Goal: Information Seeking & Learning: Learn about a topic

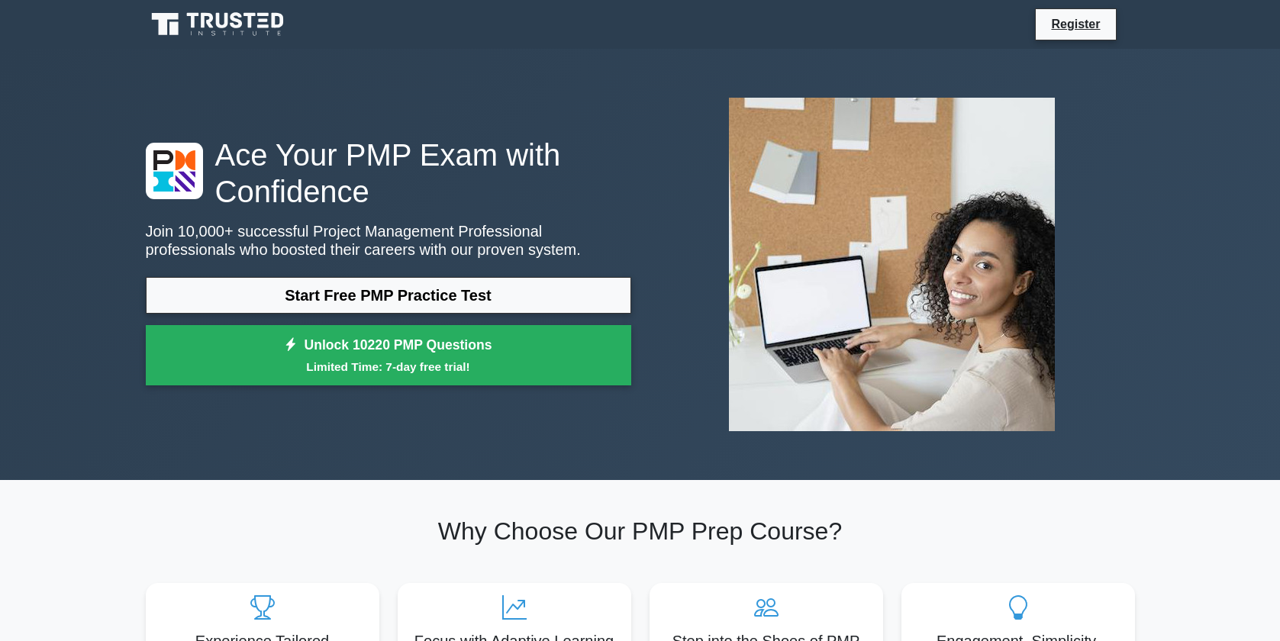
scroll to position [3956, 0]
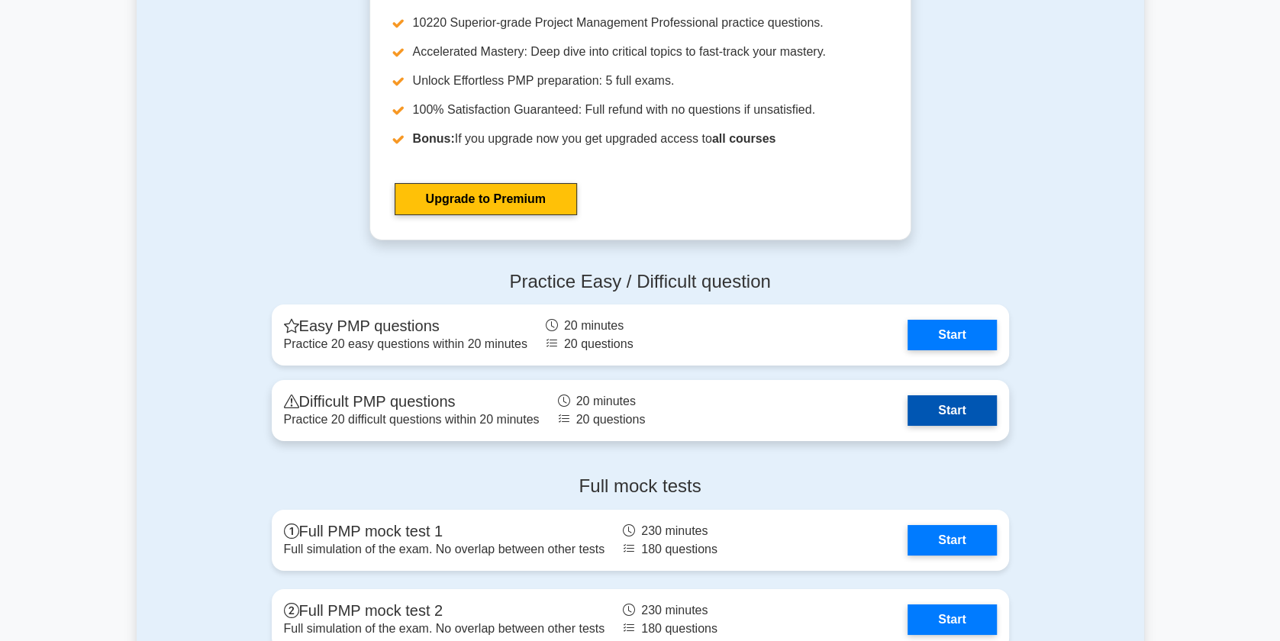
click at [965, 417] on link "Start" at bounding box center [951, 410] width 89 height 31
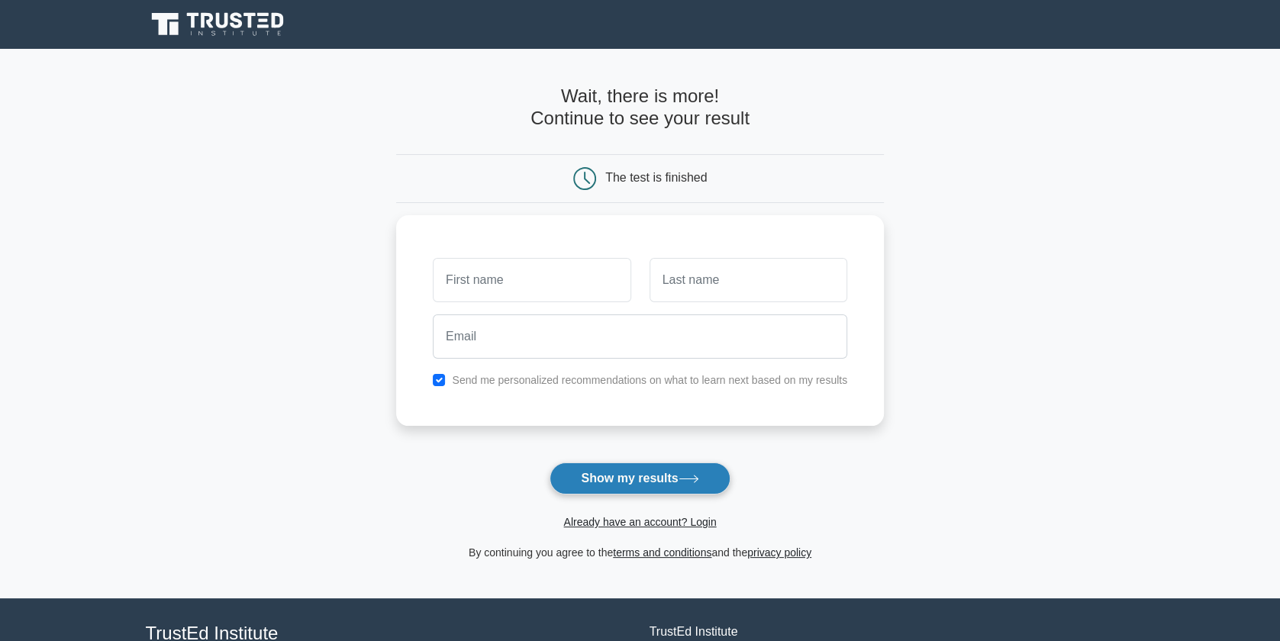
click at [640, 479] on button "Show my results" at bounding box center [640, 478] width 180 height 32
click at [627, 520] on link "Already have an account? Login" at bounding box center [639, 522] width 153 height 12
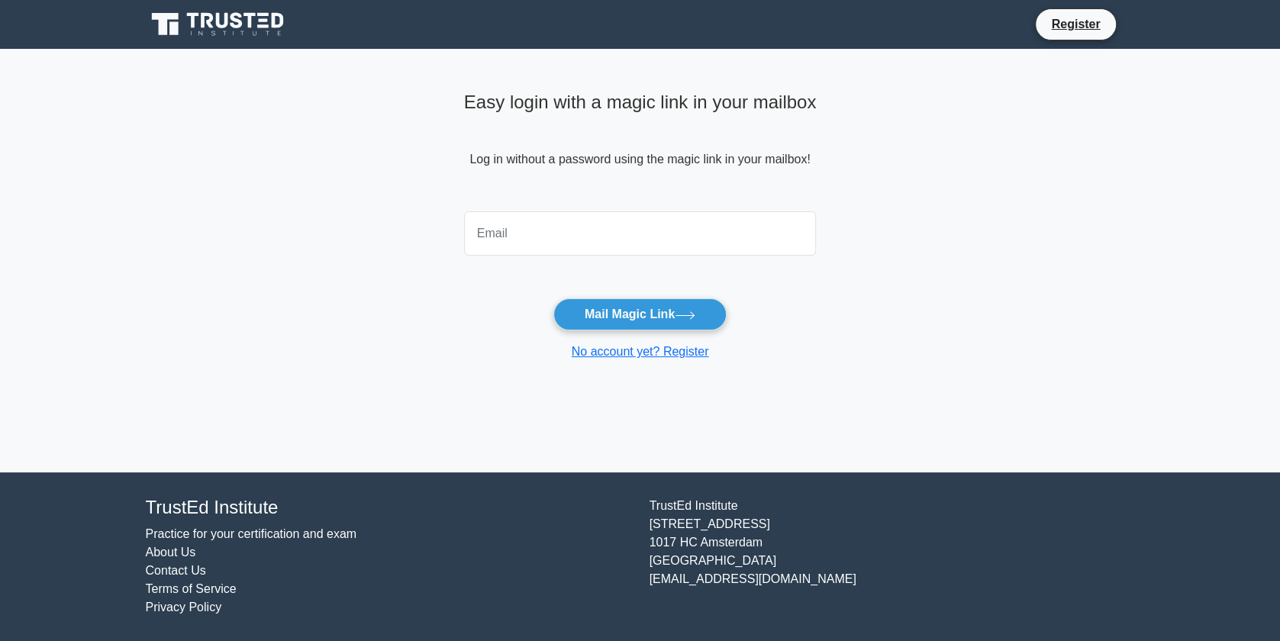
click at [640, 231] on input "email" at bounding box center [640, 233] width 353 height 44
type input "SHARIFAMLEWIS@GMAIL.COM"
click at [617, 312] on button "Mail Magic Link" at bounding box center [639, 314] width 173 height 32
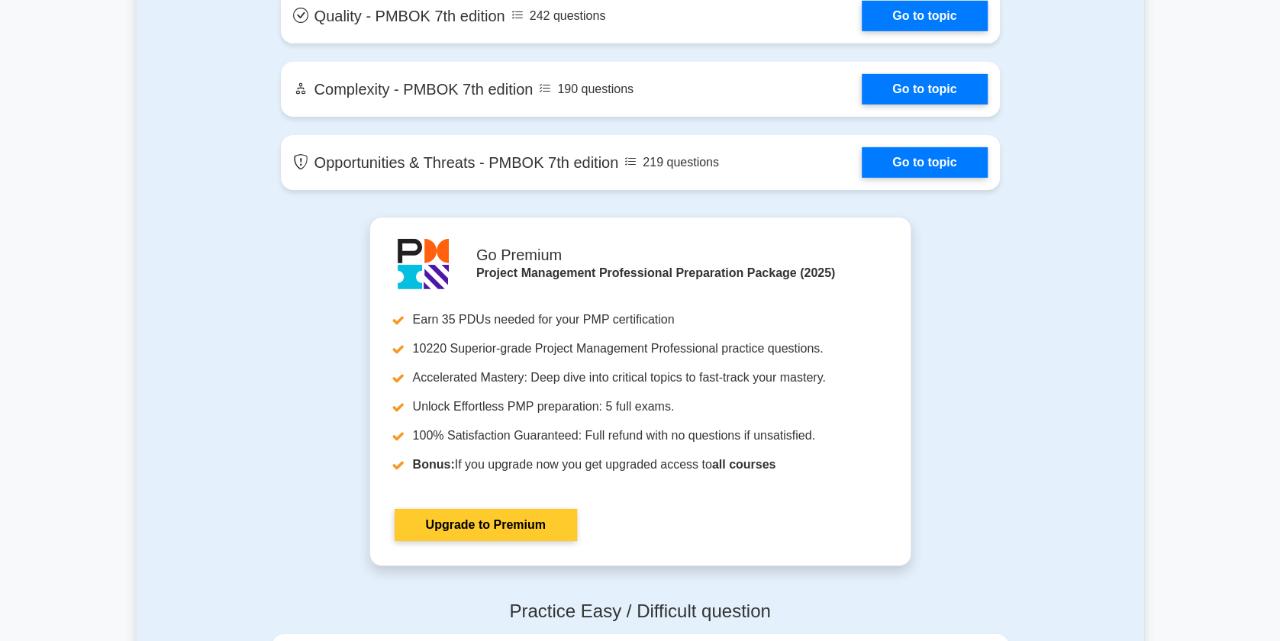
scroll to position [4121, 0]
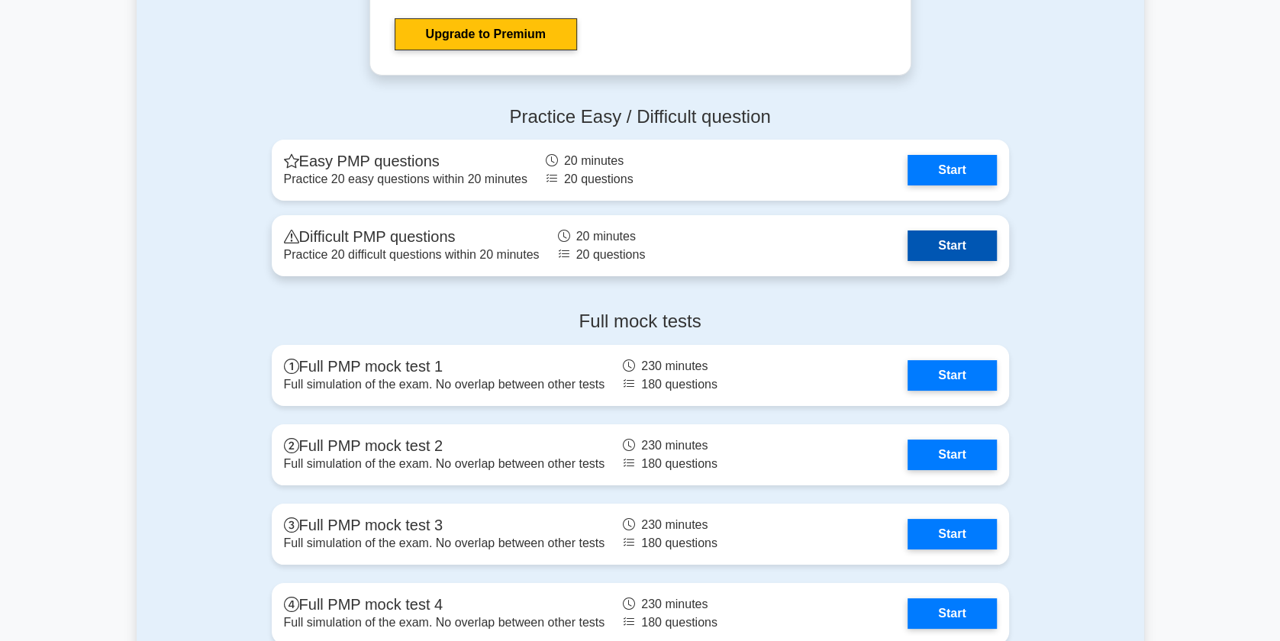
click at [972, 239] on link "Start" at bounding box center [951, 245] width 89 height 31
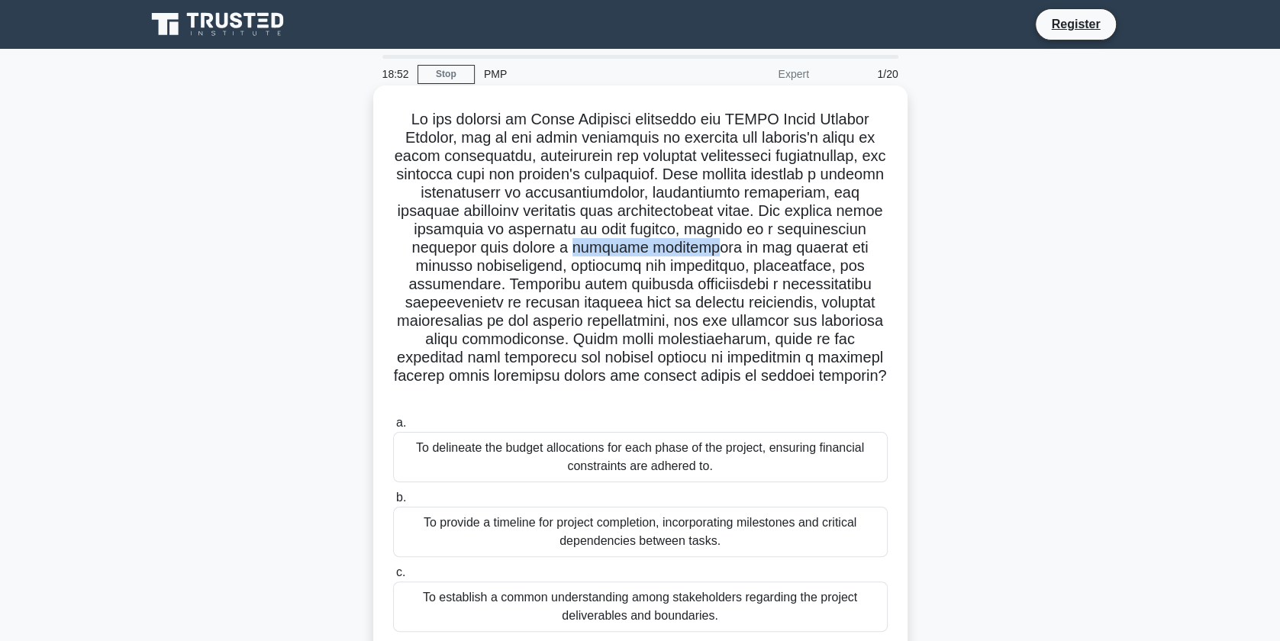
drag, startPoint x: 493, startPoint y: 252, endPoint x: 684, endPoint y: 250, distance: 190.8
click at [614, 250] on h5 ".spinner_0XTQ{transform-origin:center;animation:spinner_y6GP .75s linear infini…" at bounding box center [641, 257] width 498 height 295
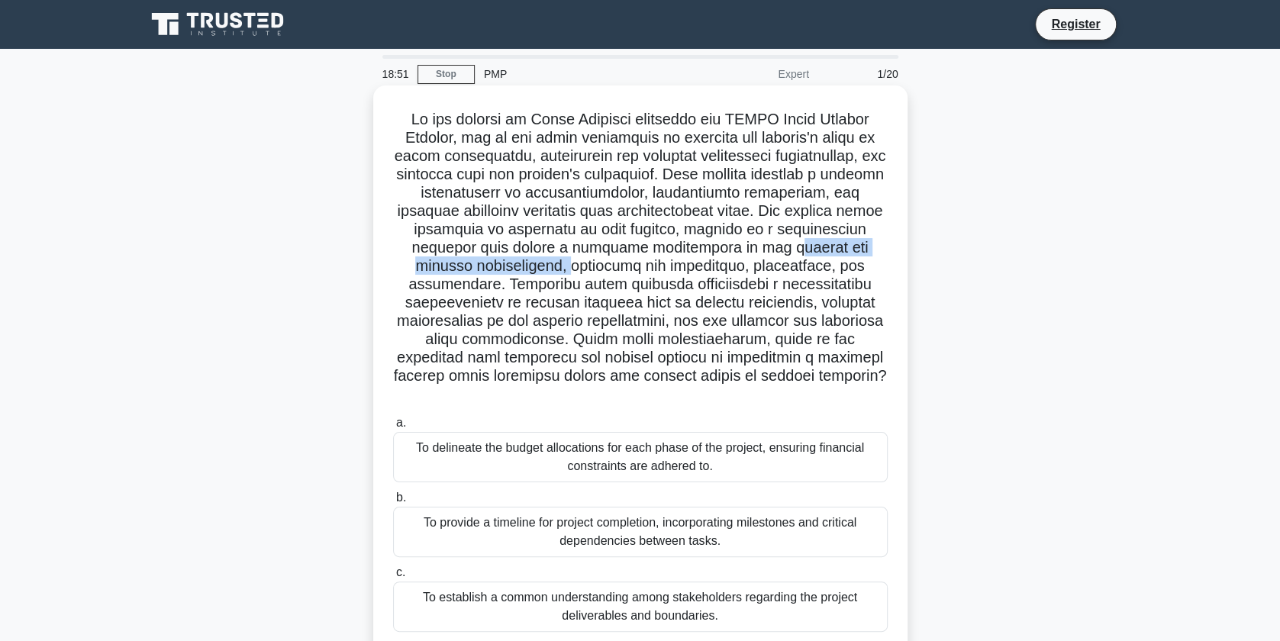
drag, startPoint x: 684, startPoint y: 250, endPoint x: 903, endPoint y: 251, distance: 219.0
click at [903, 251] on div ".spinner_0XTQ{transform-origin:center;animation:spinner_y6GP .75s linear infini…" at bounding box center [640, 406] width 534 height 643
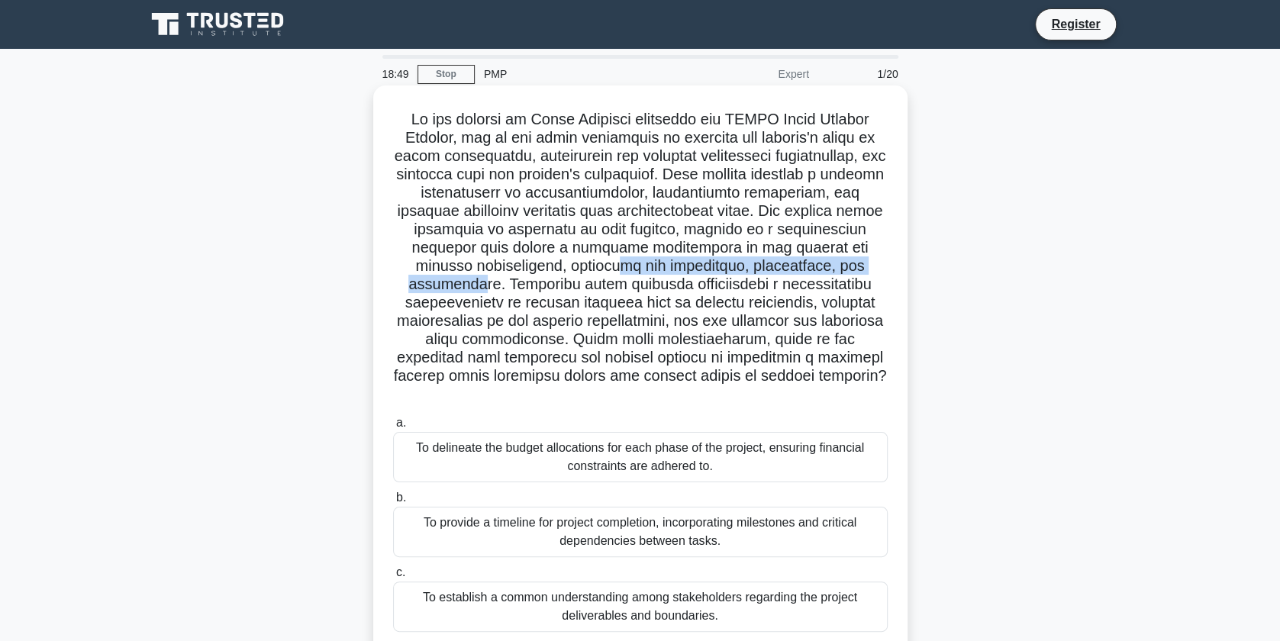
drag, startPoint x: 530, startPoint y: 272, endPoint x: 757, endPoint y: 272, distance: 226.7
click at [757, 272] on h5 ".spinner_0XTQ{transform-origin:center;animation:spinner_y6GP .75s linear infini…" at bounding box center [641, 257] width 498 height 295
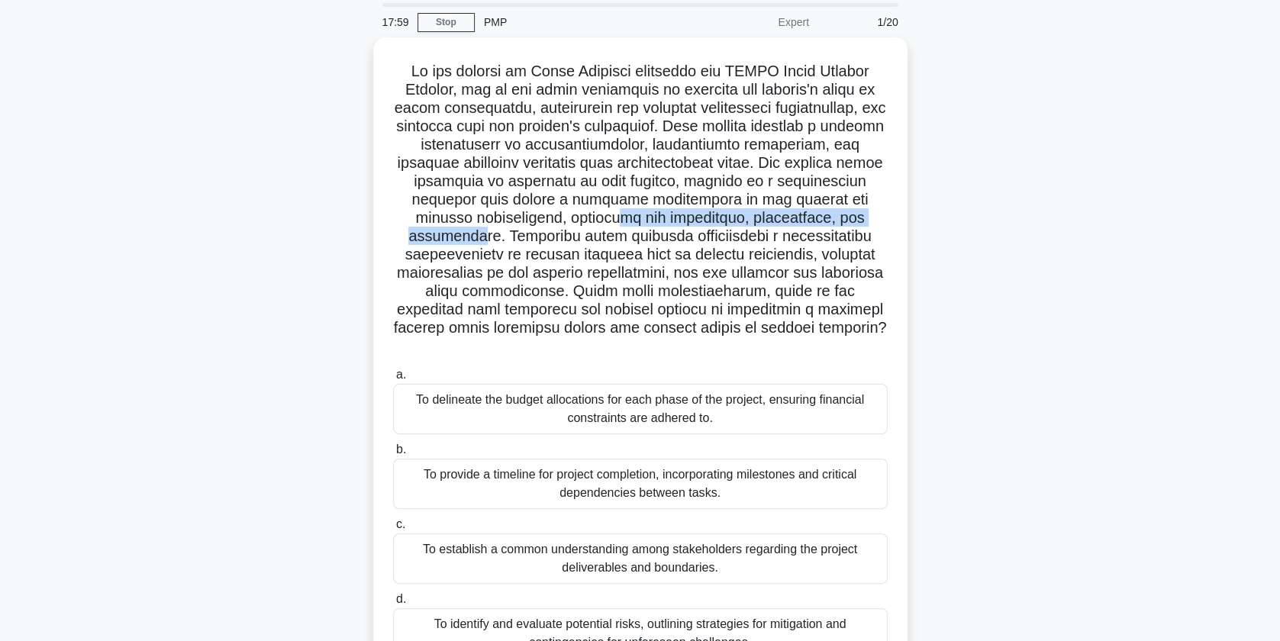
scroll to position [82, 0]
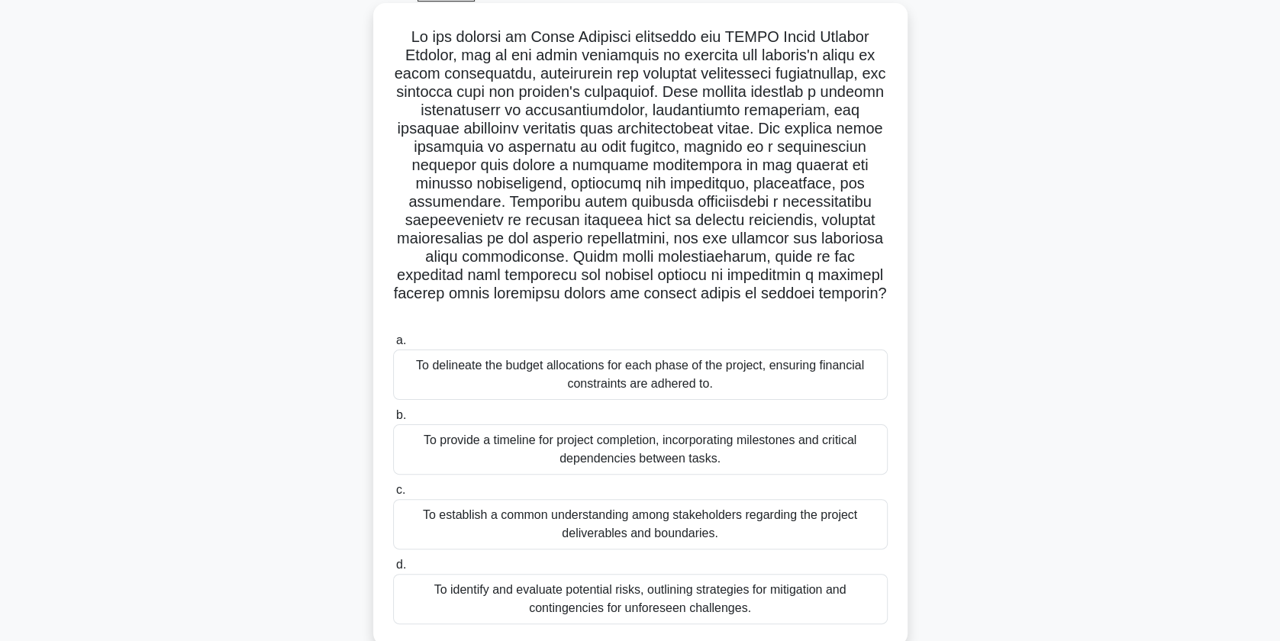
click at [732, 512] on div "To establish a common understanding among stakeholders regarding the project de…" at bounding box center [640, 524] width 495 height 50
click at [393, 495] on input "c. To establish a common understanding among stakeholders regarding the project…" at bounding box center [393, 490] width 0 height 10
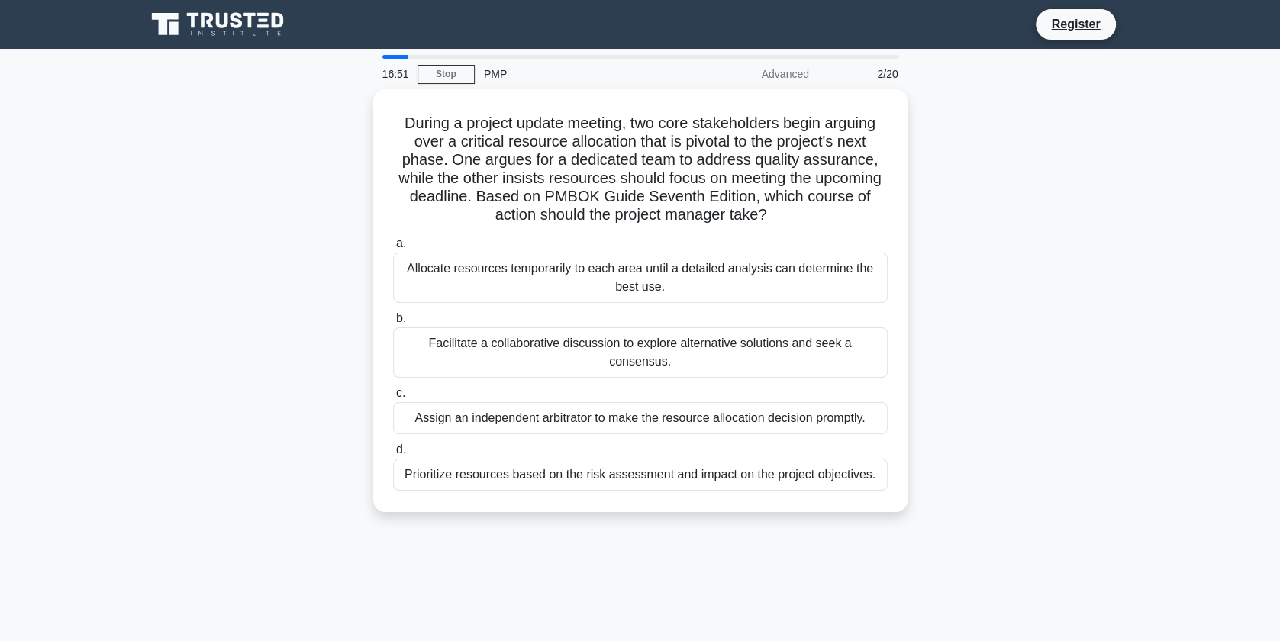
scroll to position [0, 0]
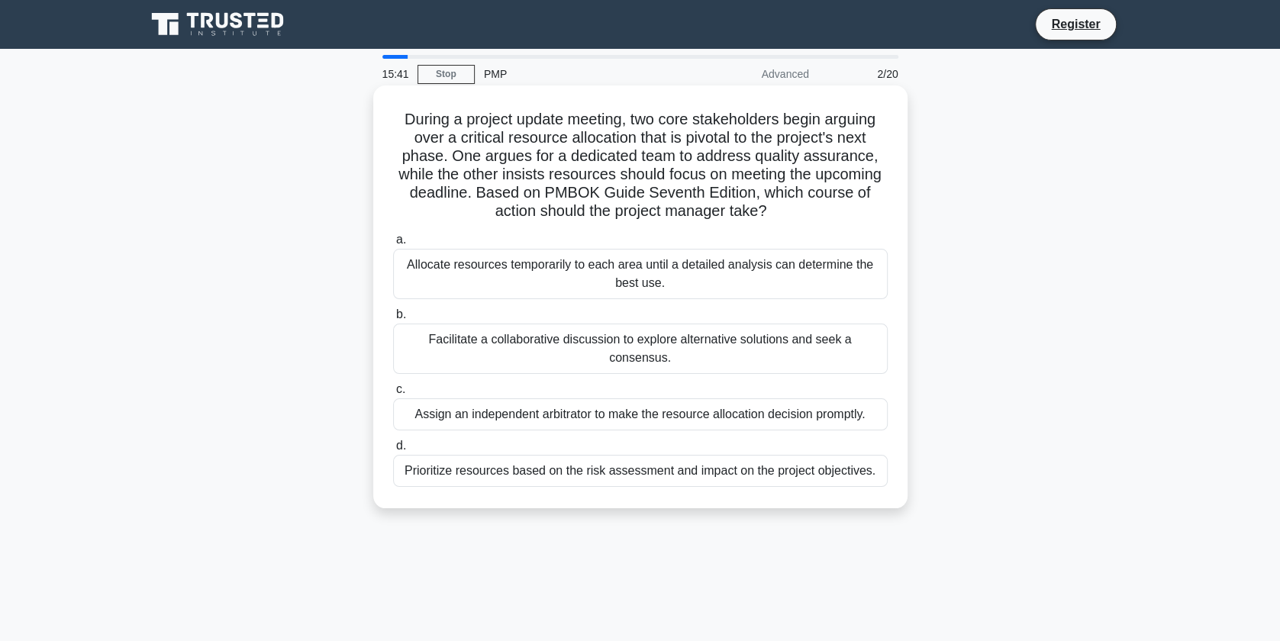
click at [610, 340] on div "Facilitate a collaborative discussion to explore alternative solutions and seek…" at bounding box center [640, 349] width 495 height 50
click at [393, 320] on input "b. Facilitate a collaborative discussion to explore alternative solutions and s…" at bounding box center [393, 315] width 0 height 10
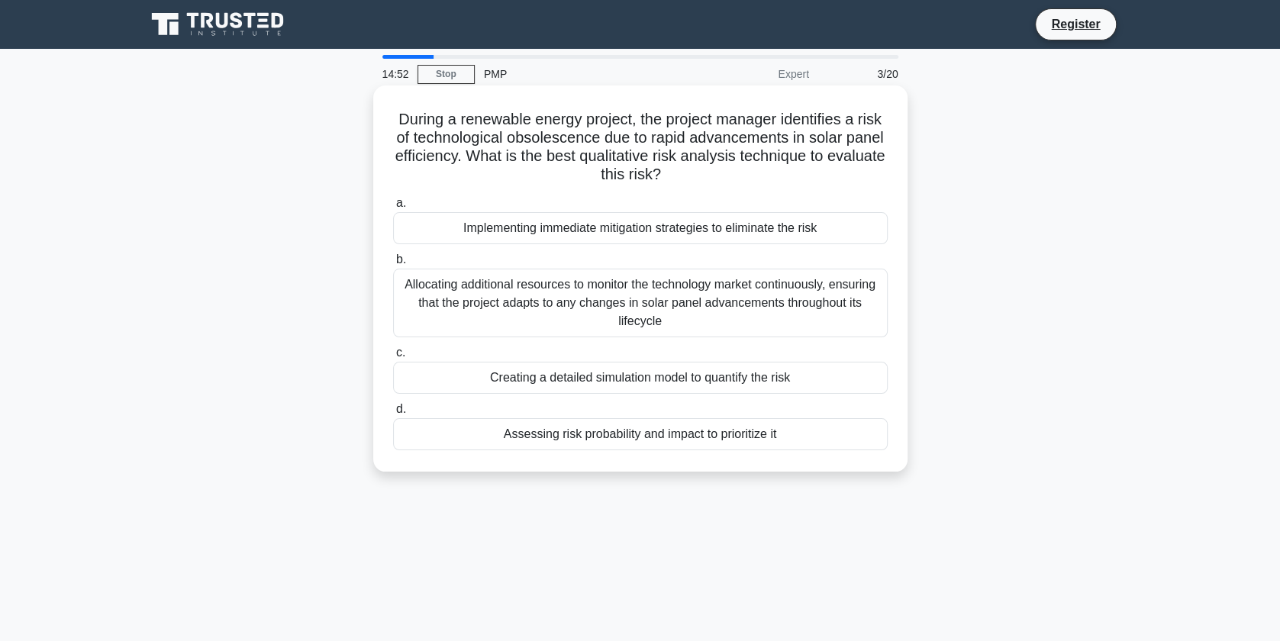
click at [745, 438] on div "Assessing risk probability and impact to prioritize it" at bounding box center [640, 434] width 495 height 32
click at [393, 414] on input "d. Assessing risk probability and impact to prioritize it" at bounding box center [393, 409] width 0 height 10
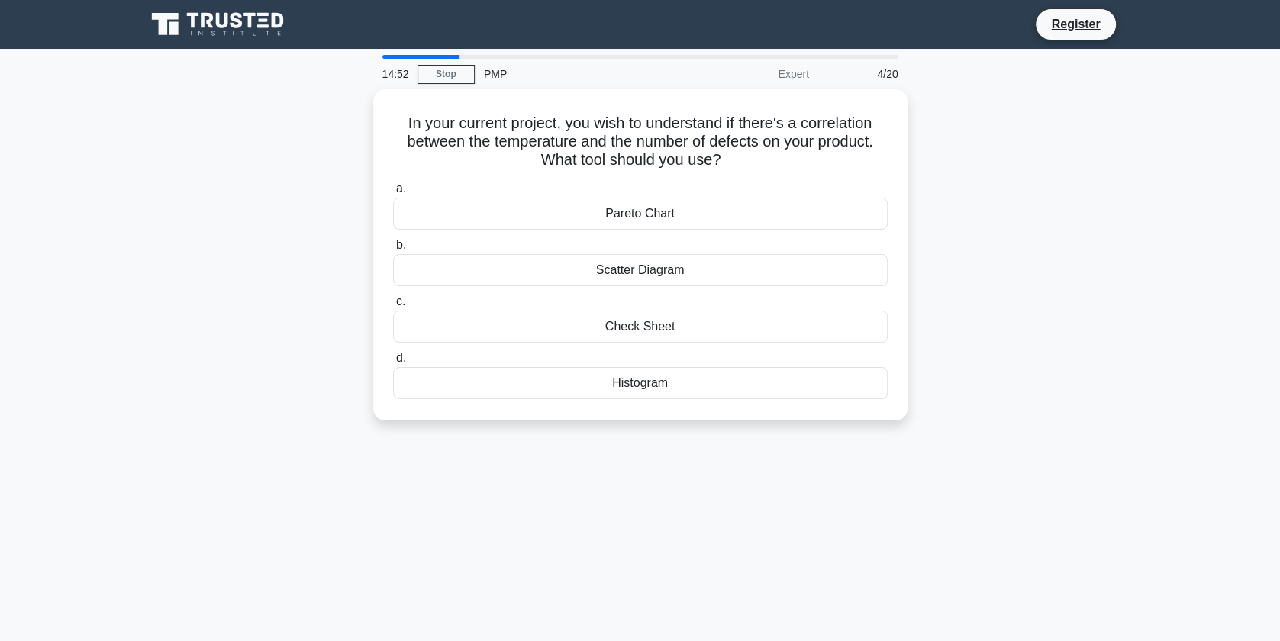
click at [745, 438] on div "In your current project, you wish to understand if there's a correlation betwee…" at bounding box center [640, 264] width 1007 height 350
click at [674, 381] on div "Histogram" at bounding box center [640, 379] width 495 height 32
click at [393, 359] on input "d. Histogram" at bounding box center [393, 355] width 0 height 10
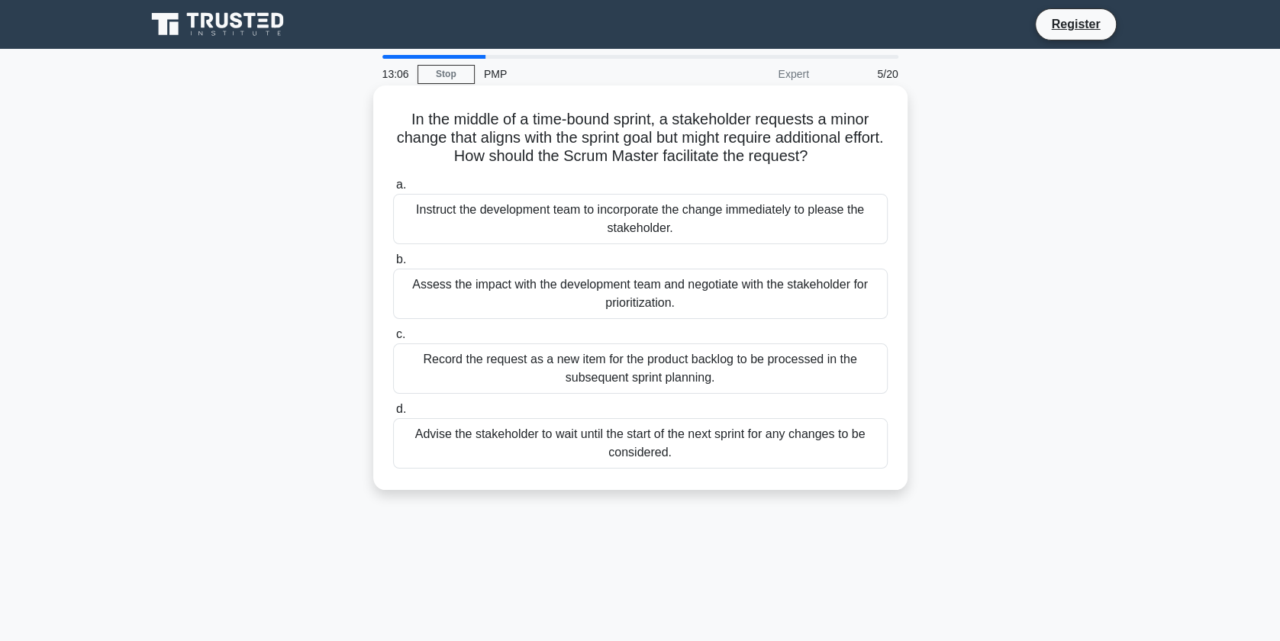
click at [700, 298] on div "Assess the impact with the development team and negotiate with the stakeholder …" at bounding box center [640, 294] width 495 height 50
click at [393, 265] on input "b. Assess the impact with the development team and negotiate with the stakehold…" at bounding box center [393, 260] width 0 height 10
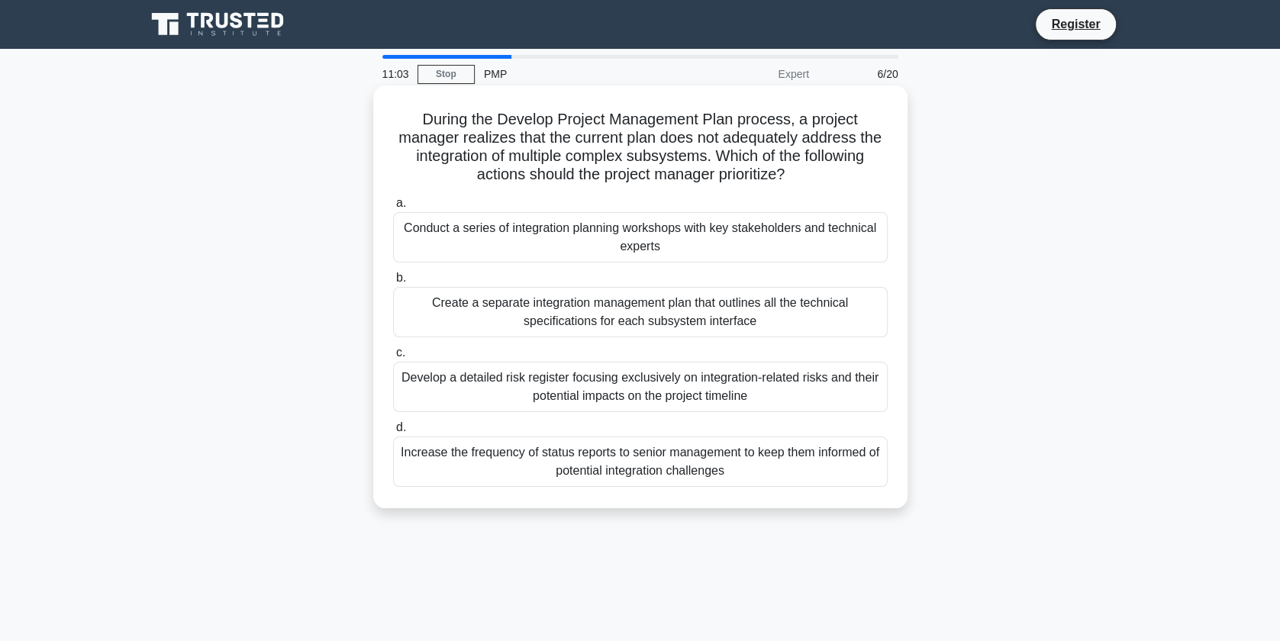
click at [622, 247] on div "Conduct a series of integration planning workshops with key stakeholders and te…" at bounding box center [640, 237] width 495 height 50
click at [393, 208] on input "a. Conduct a series of integration planning workshops with key stakeholders and…" at bounding box center [393, 203] width 0 height 10
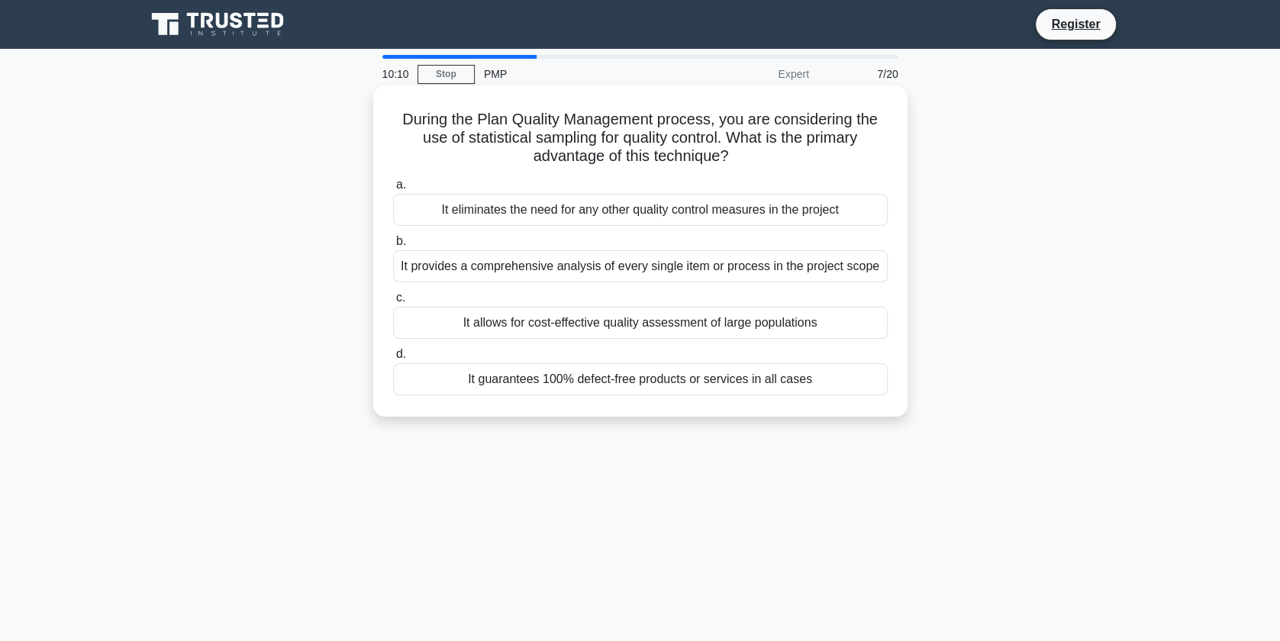
click at [523, 324] on div "It allows for cost-effective quality assessment of large populations" at bounding box center [640, 323] width 495 height 32
click at [393, 303] on input "c. It allows for cost-effective quality assessment of large populations" at bounding box center [393, 298] width 0 height 10
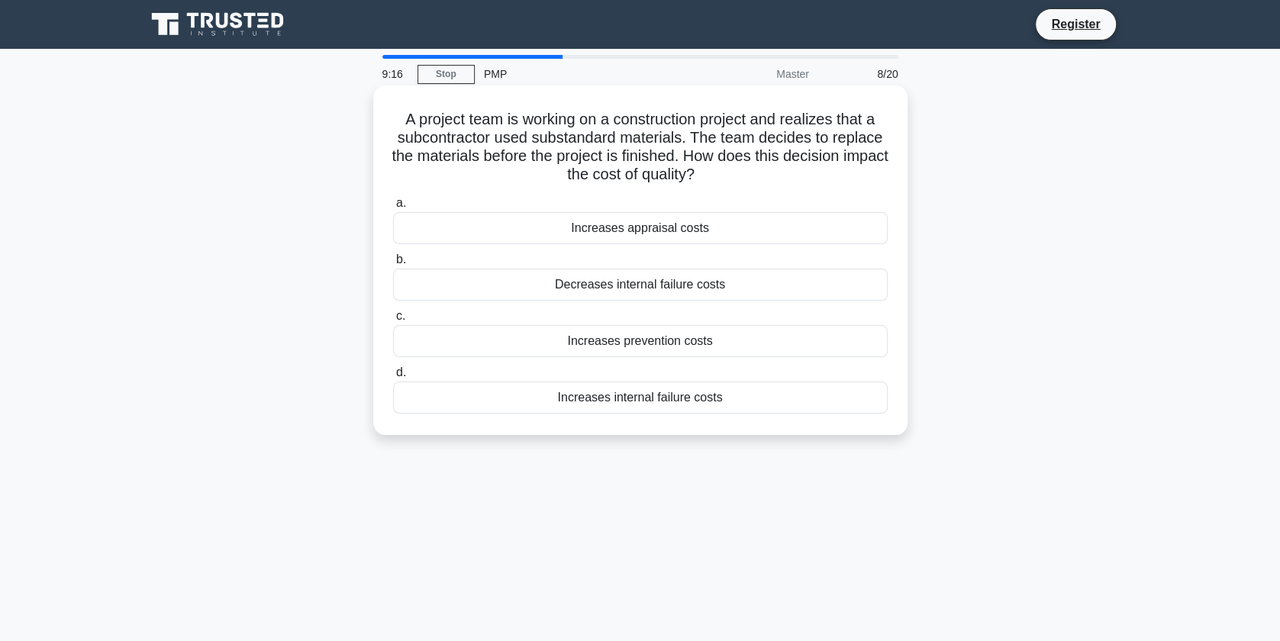
click at [718, 222] on div "Increases appraisal costs" at bounding box center [640, 228] width 495 height 32
click at [393, 208] on input "a. Increases appraisal costs" at bounding box center [393, 203] width 0 height 10
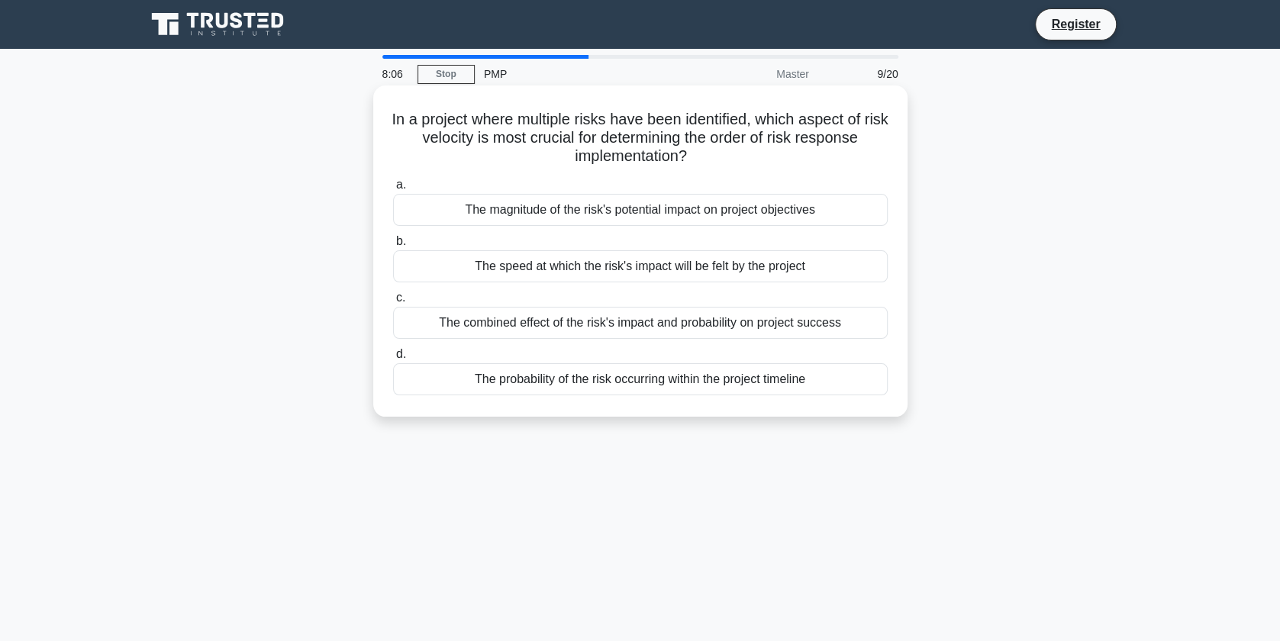
click at [722, 327] on div "The combined effect of the risk's impact and probability on project success" at bounding box center [640, 323] width 495 height 32
click at [393, 303] on input "c. The combined effect of the risk's impact and probability on project success" at bounding box center [393, 298] width 0 height 10
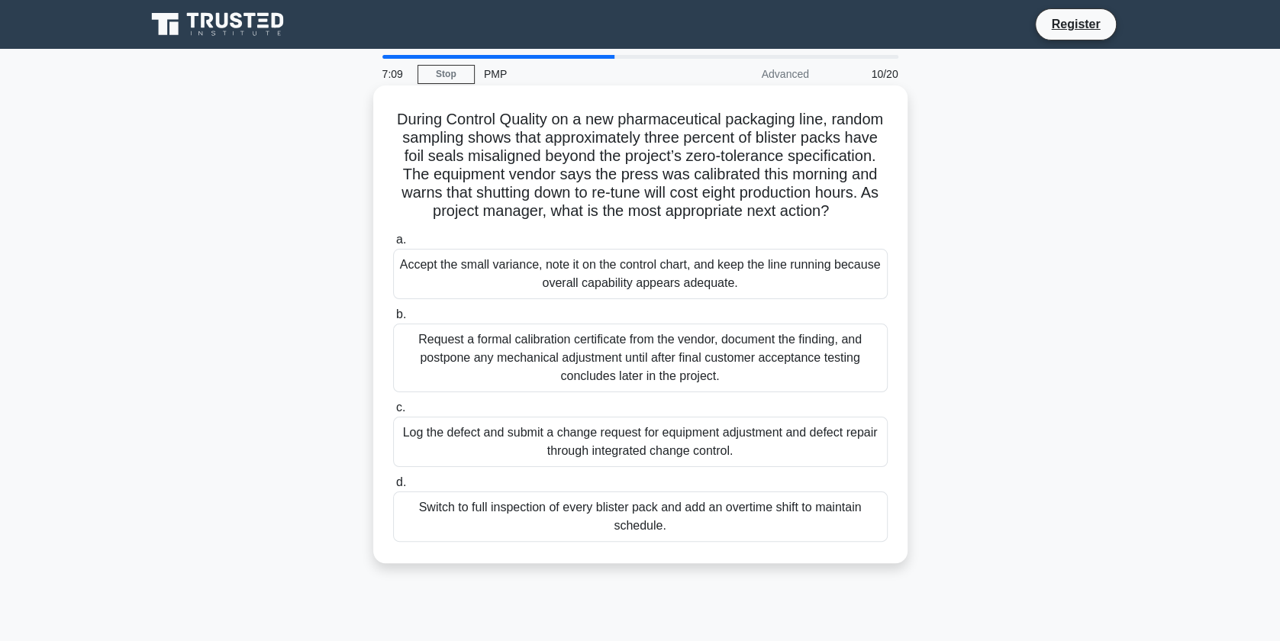
click at [643, 443] on div "Log the defect and submit a change request for equipment adjustment and defect …" at bounding box center [640, 442] width 495 height 50
click at [393, 413] on input "c. Log the defect and submit a change request for equipment adjustment and defe…" at bounding box center [393, 408] width 0 height 10
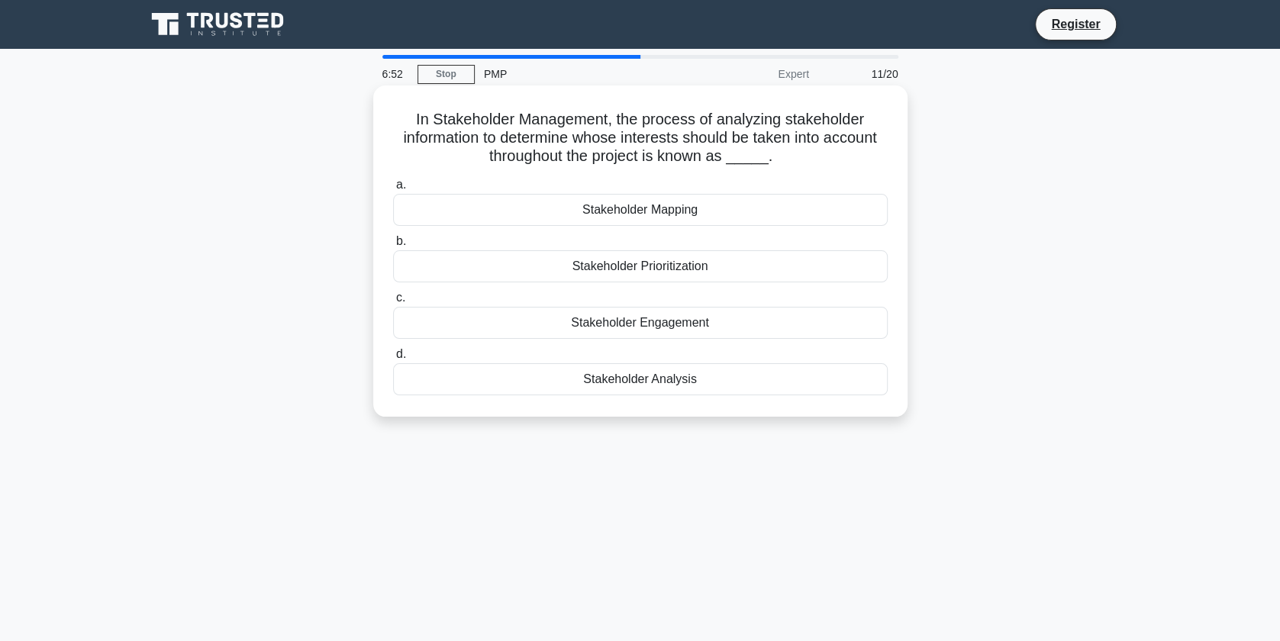
click at [689, 379] on div "Stakeholder Analysis" at bounding box center [640, 379] width 495 height 32
click at [393, 359] on input "d. Stakeholder Analysis" at bounding box center [393, 355] width 0 height 10
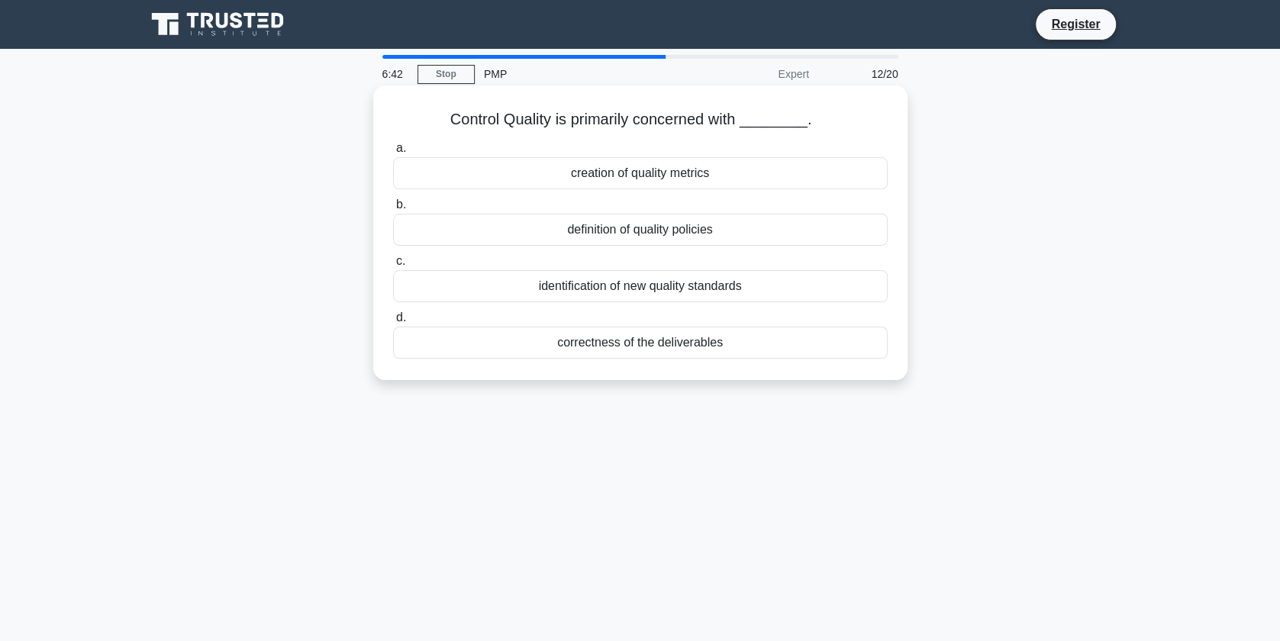
click at [647, 345] on div "correctness of the deliverables" at bounding box center [640, 343] width 495 height 32
click at [393, 323] on input "d. correctness of the deliverables" at bounding box center [393, 318] width 0 height 10
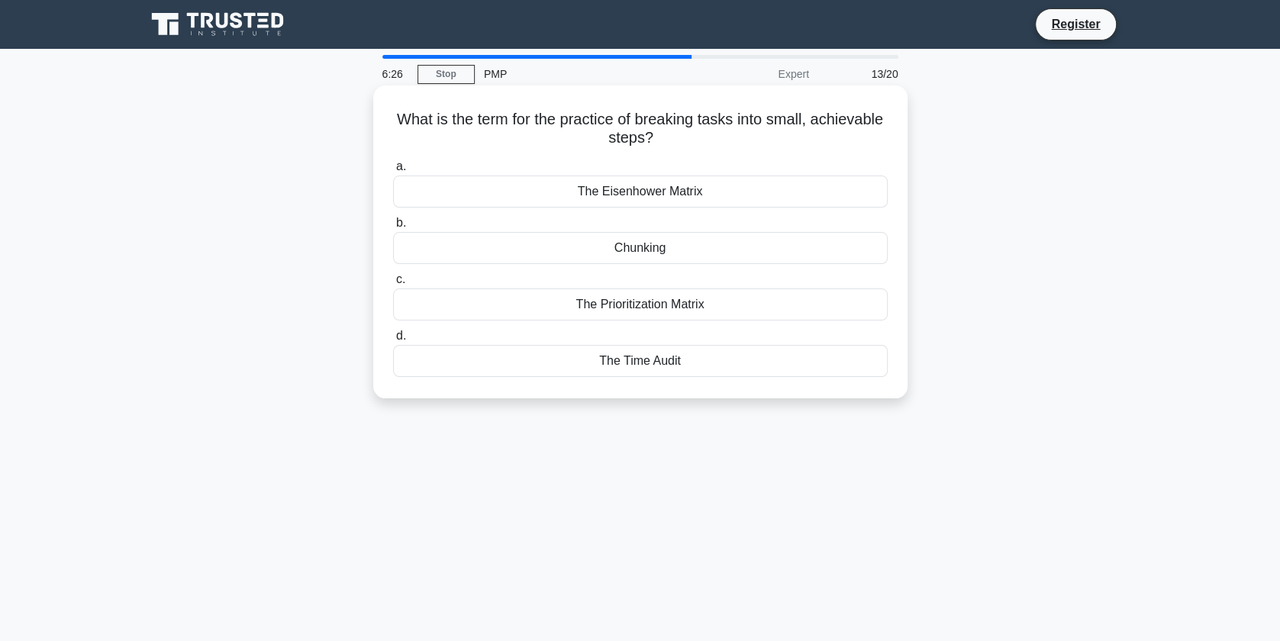
click at [685, 195] on div "The Eisenhower Matrix" at bounding box center [640, 192] width 495 height 32
click at [393, 172] on input "a. The Eisenhower Matrix" at bounding box center [393, 167] width 0 height 10
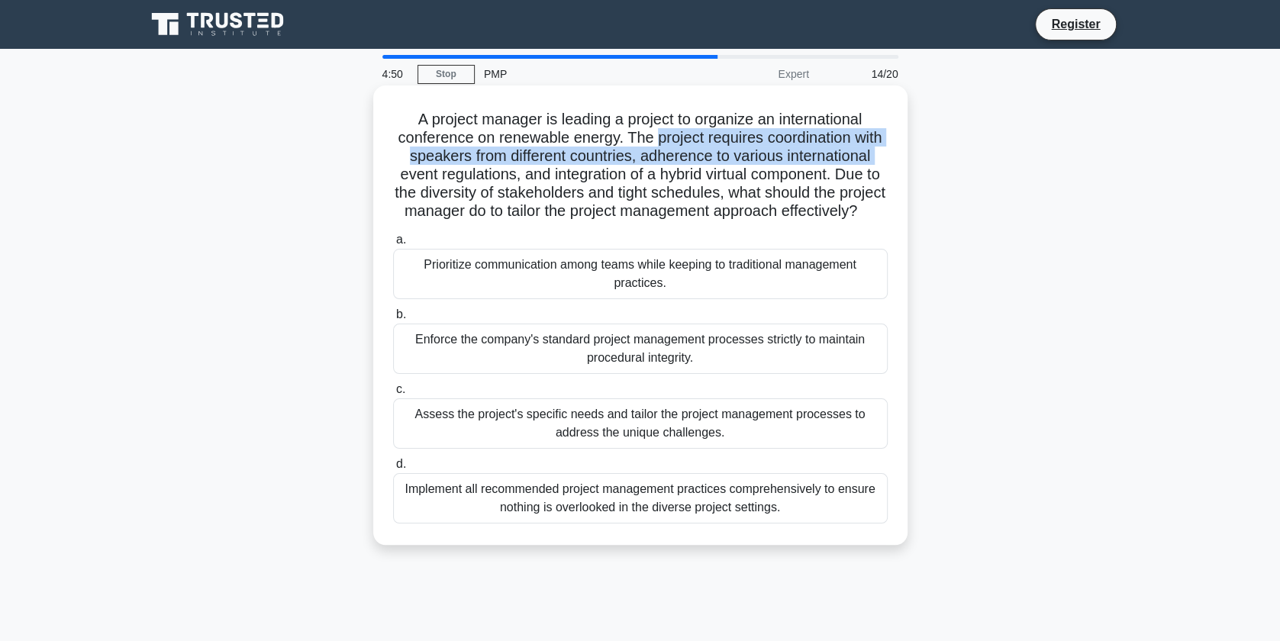
drag, startPoint x: 656, startPoint y: 144, endPoint x: 898, endPoint y: 150, distance: 242.0
click at [898, 150] on div "A project manager is leading a project to organize an international conference …" at bounding box center [640, 315] width 522 height 447
drag, startPoint x: 898, startPoint y: 150, endPoint x: 815, endPoint y: 142, distance: 83.6
click at [815, 142] on div "A project manager is leading a project to organize an international conference …" at bounding box center [640, 315] width 522 height 447
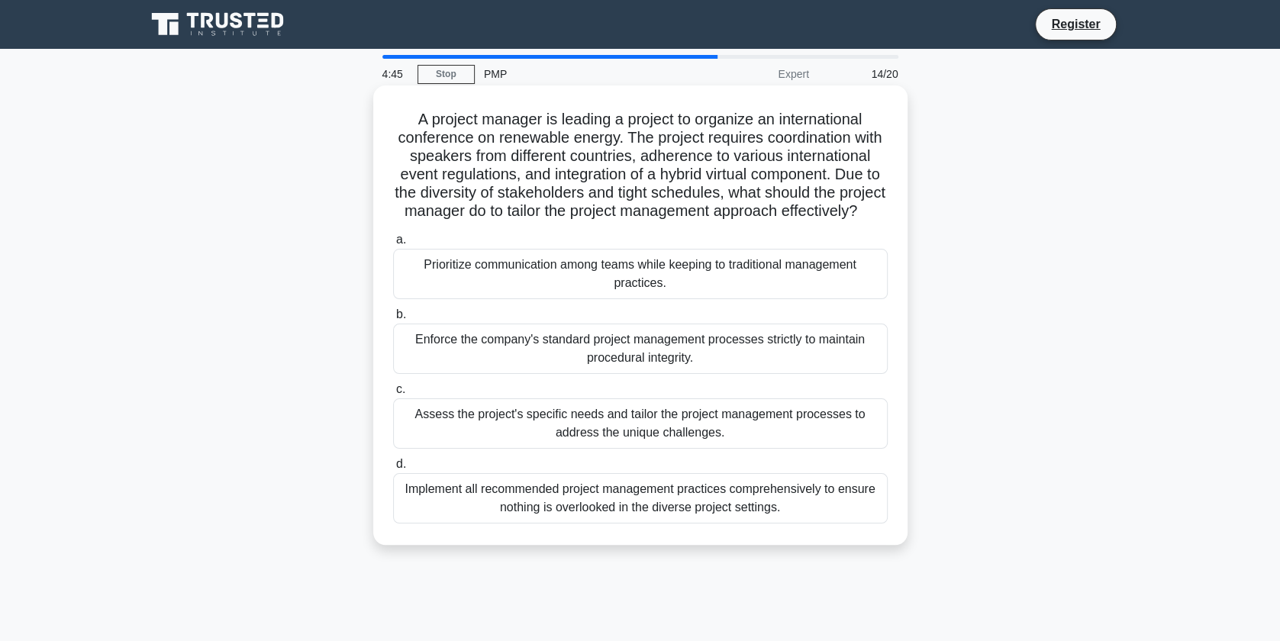
click at [830, 176] on h5 "A project manager is leading a project to organize an international conference …" at bounding box center [641, 165] width 498 height 111
click at [638, 423] on div "Assess the project's specific needs and tailor the project management processes…" at bounding box center [640, 423] width 495 height 50
click at [393, 395] on input "c. Assess the project's specific needs and tailor the project management proces…" at bounding box center [393, 390] width 0 height 10
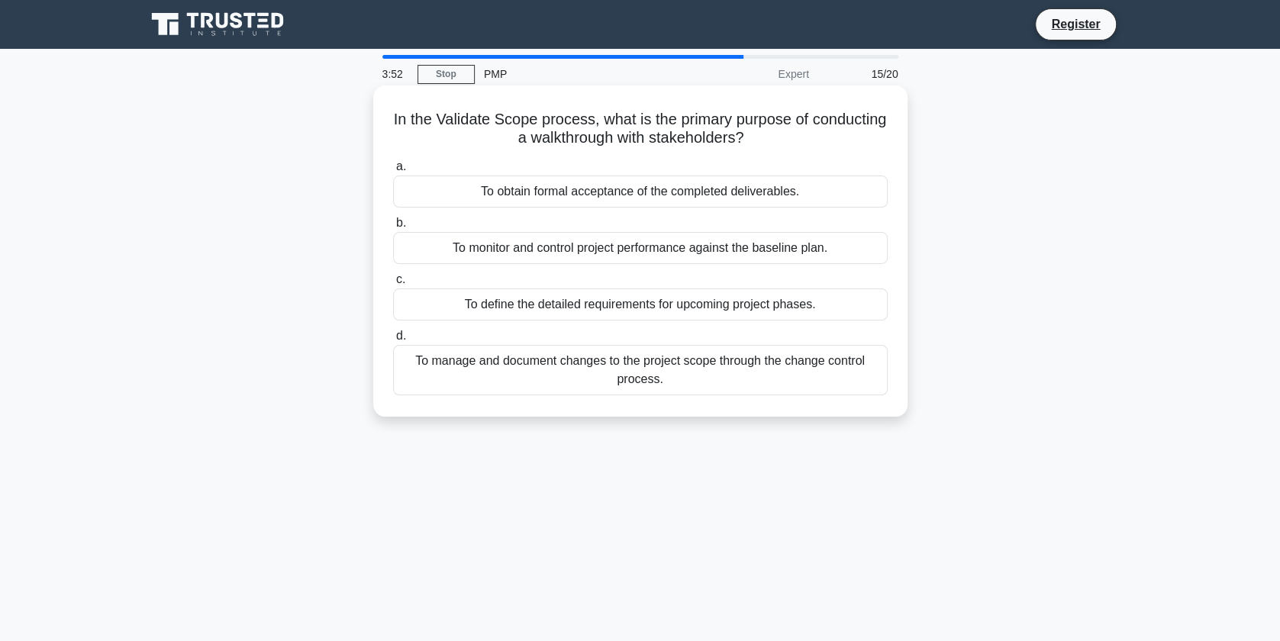
click at [807, 182] on div "To obtain formal acceptance of the completed deliverables." at bounding box center [640, 192] width 495 height 32
click at [393, 172] on input "a. To obtain formal acceptance of the completed deliverables." at bounding box center [393, 167] width 0 height 10
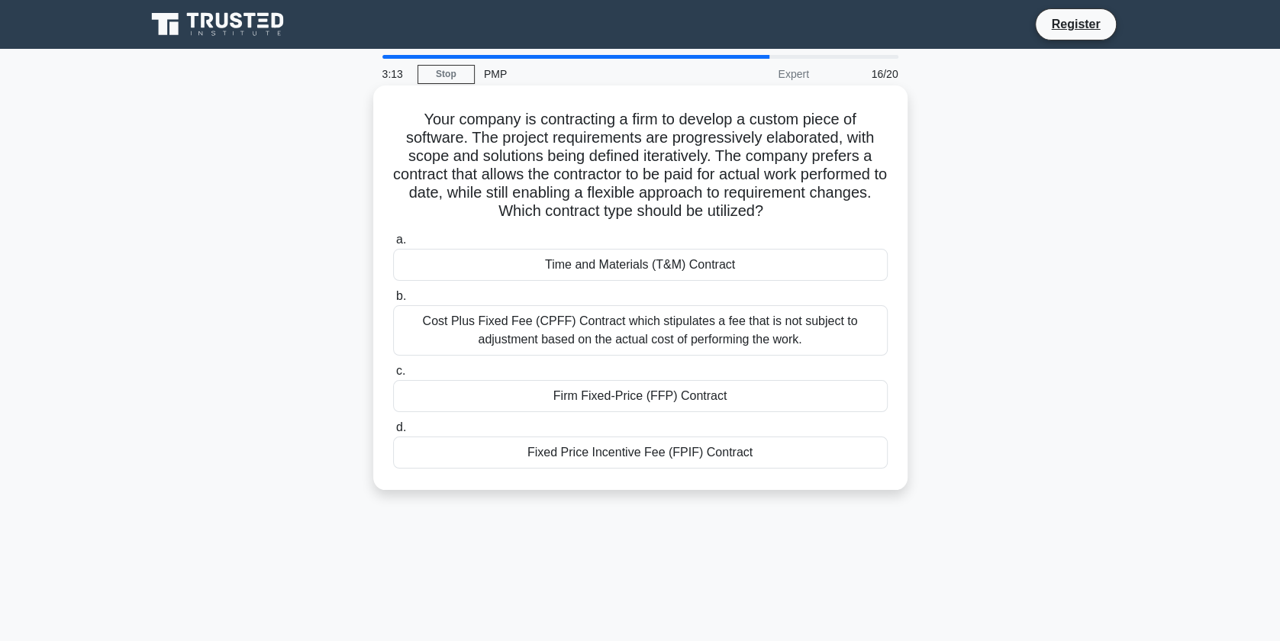
click at [700, 454] on div "Fixed Price Incentive Fee (FPIF) Contract" at bounding box center [640, 453] width 495 height 32
click at [393, 433] on input "d. Fixed Price Incentive Fee (FPIF) Contract" at bounding box center [393, 428] width 0 height 10
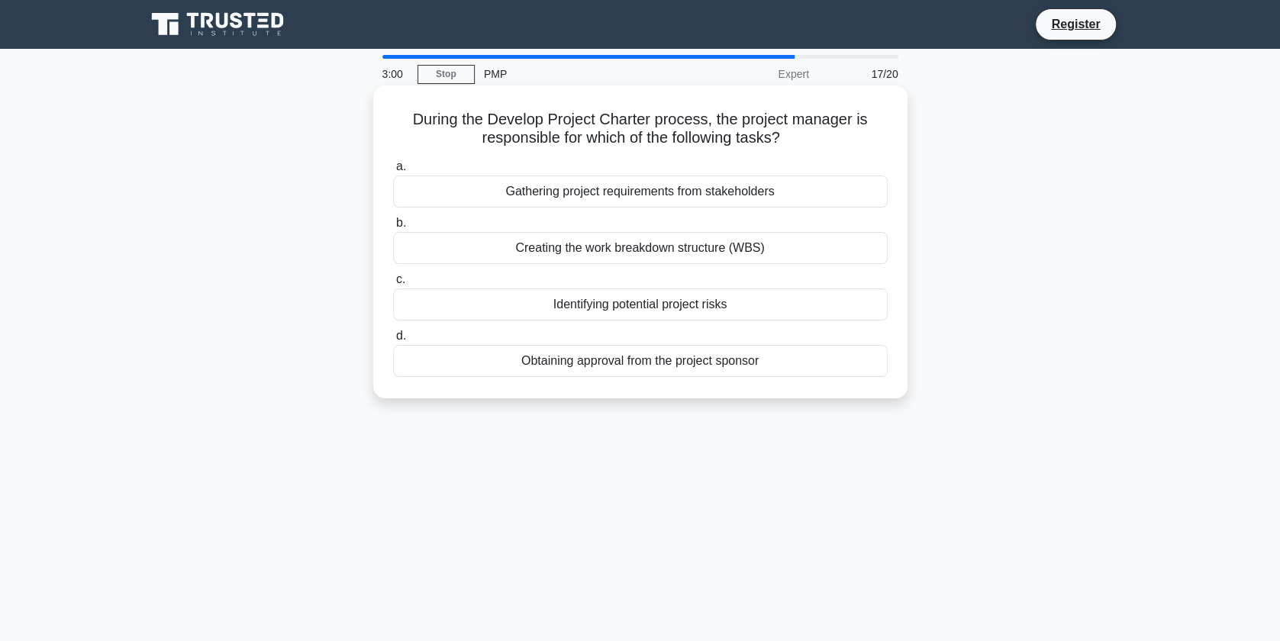
click at [728, 366] on div "Obtaining approval from the project sponsor" at bounding box center [640, 361] width 495 height 32
click at [393, 341] on input "d. Obtaining approval from the project sponsor" at bounding box center [393, 336] width 0 height 10
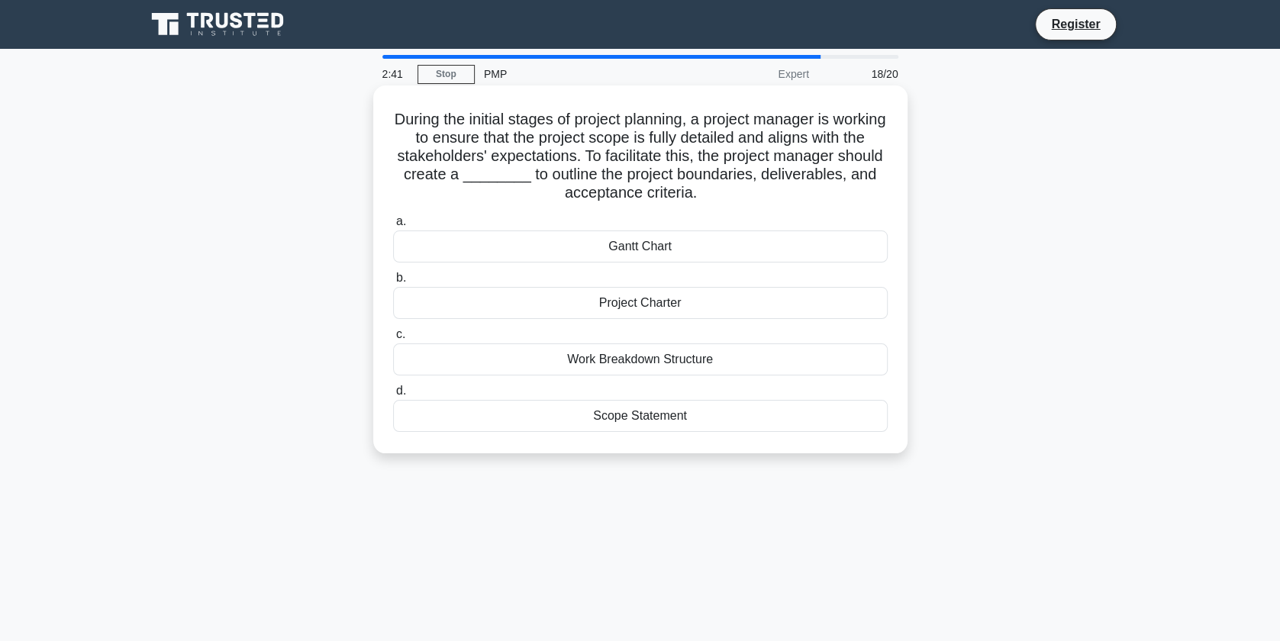
click at [652, 421] on div "Scope Statement" at bounding box center [640, 416] width 495 height 32
click at [393, 396] on input "d. Scope Statement" at bounding box center [393, 391] width 0 height 10
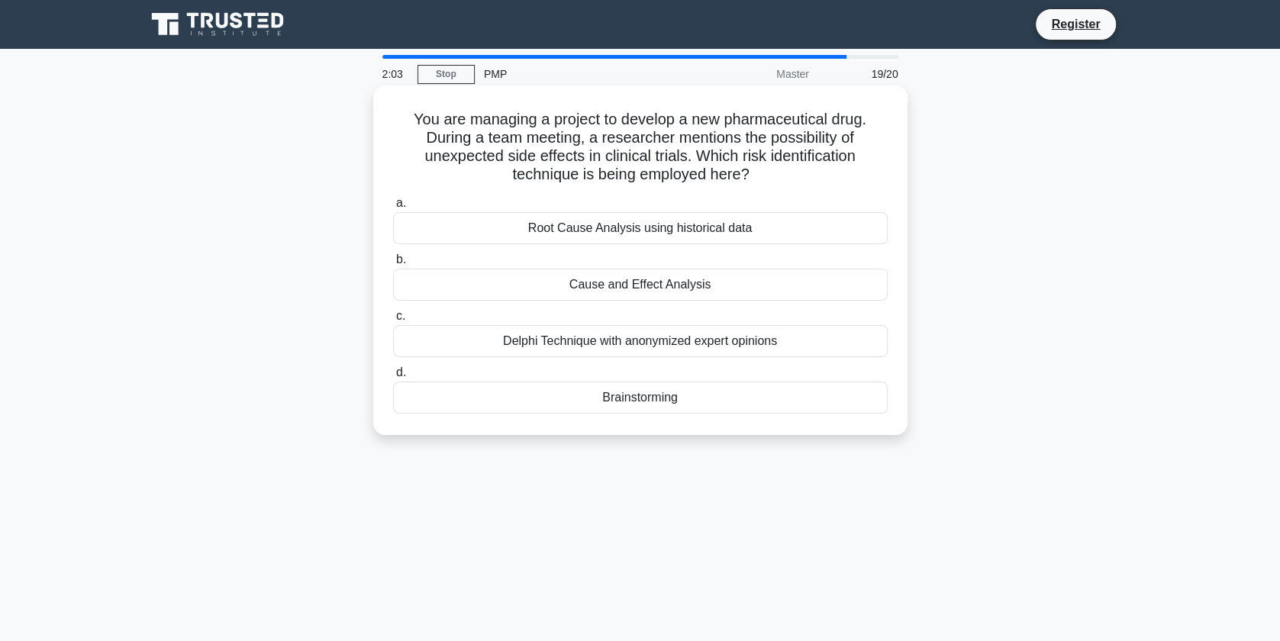
click at [668, 291] on div "Cause and Effect Analysis" at bounding box center [640, 285] width 495 height 32
click at [393, 265] on input "b. Cause and Effect Analysis" at bounding box center [393, 260] width 0 height 10
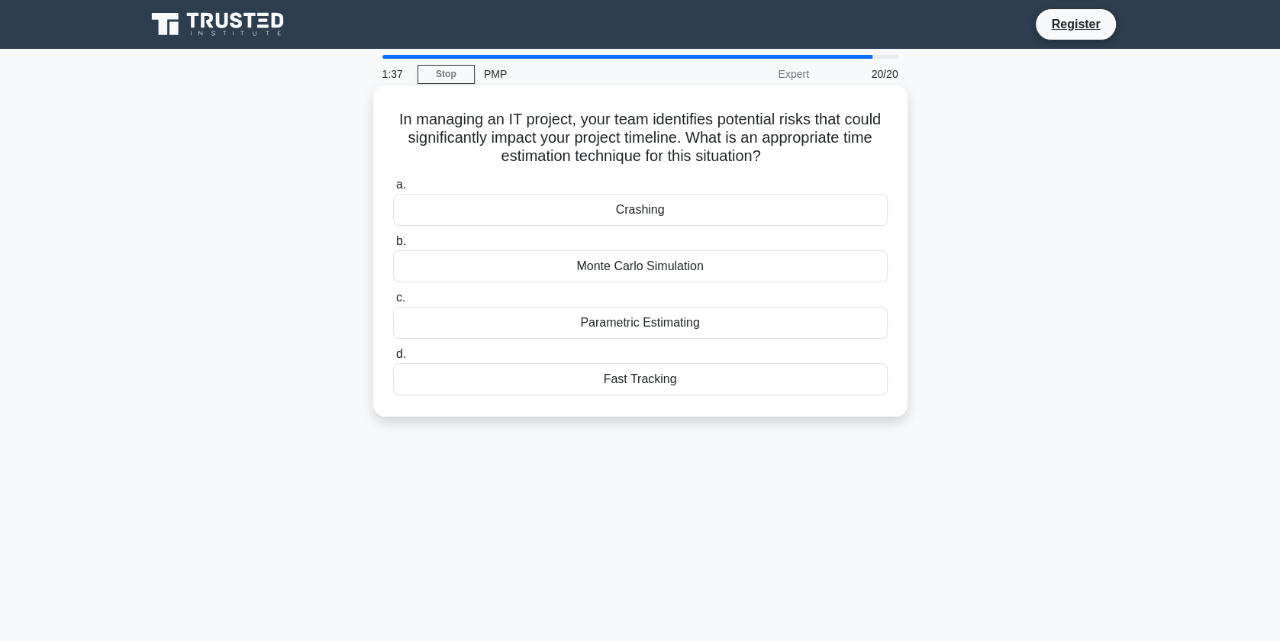
click at [668, 269] on div "Monte Carlo Simulation" at bounding box center [640, 266] width 495 height 32
click at [393, 247] on input "b. Monte Carlo Simulation" at bounding box center [393, 242] width 0 height 10
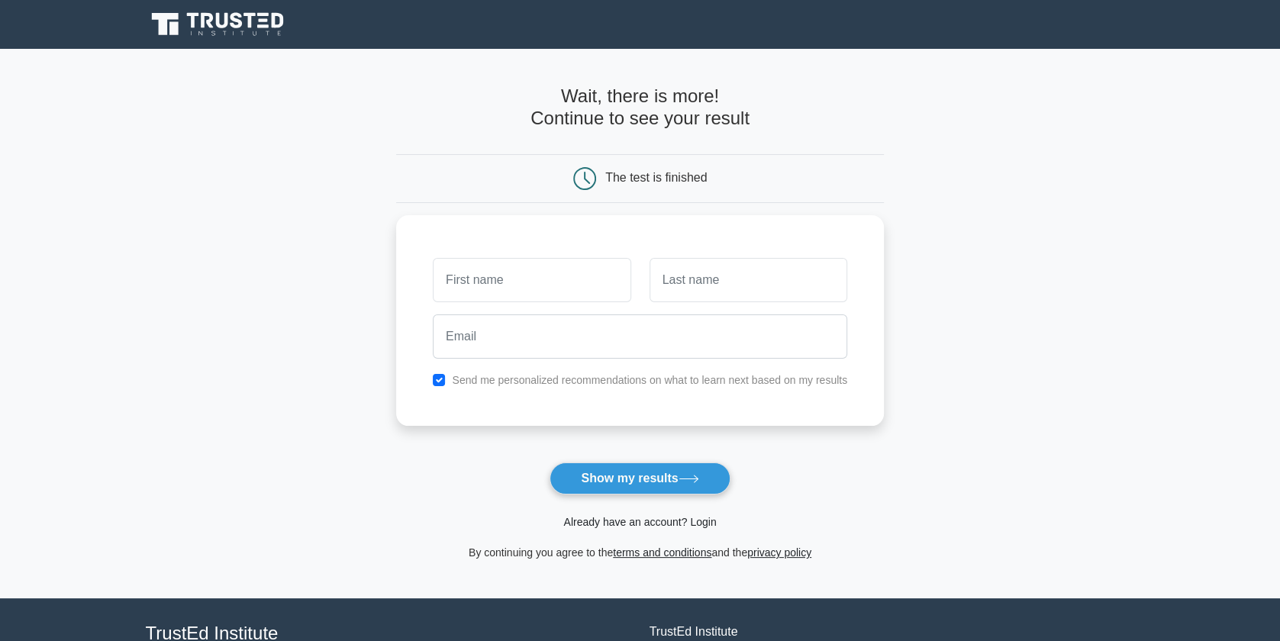
click at [629, 519] on link "Already have an account? Login" at bounding box center [639, 522] width 153 height 12
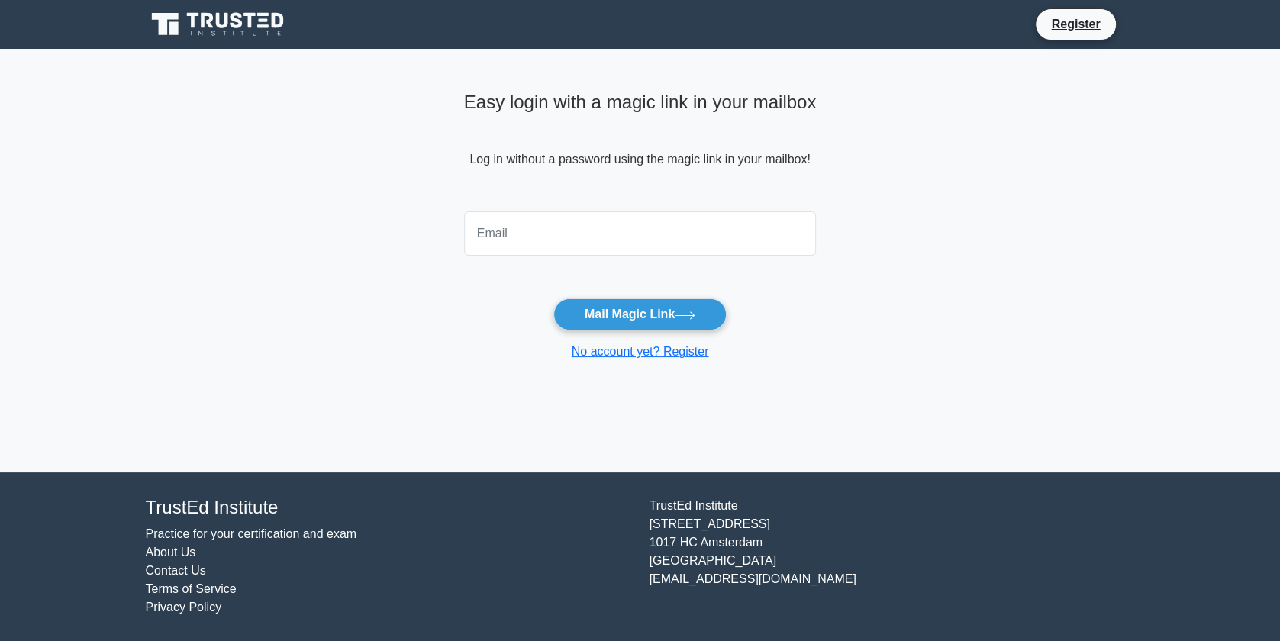
click at [706, 220] on input "email" at bounding box center [640, 233] width 353 height 44
type input "[EMAIL_ADDRESS][DOMAIN_NAME]"
click at [661, 310] on button "Mail Magic Link" at bounding box center [639, 314] width 173 height 32
